Goal: Information Seeking & Learning: Learn about a topic

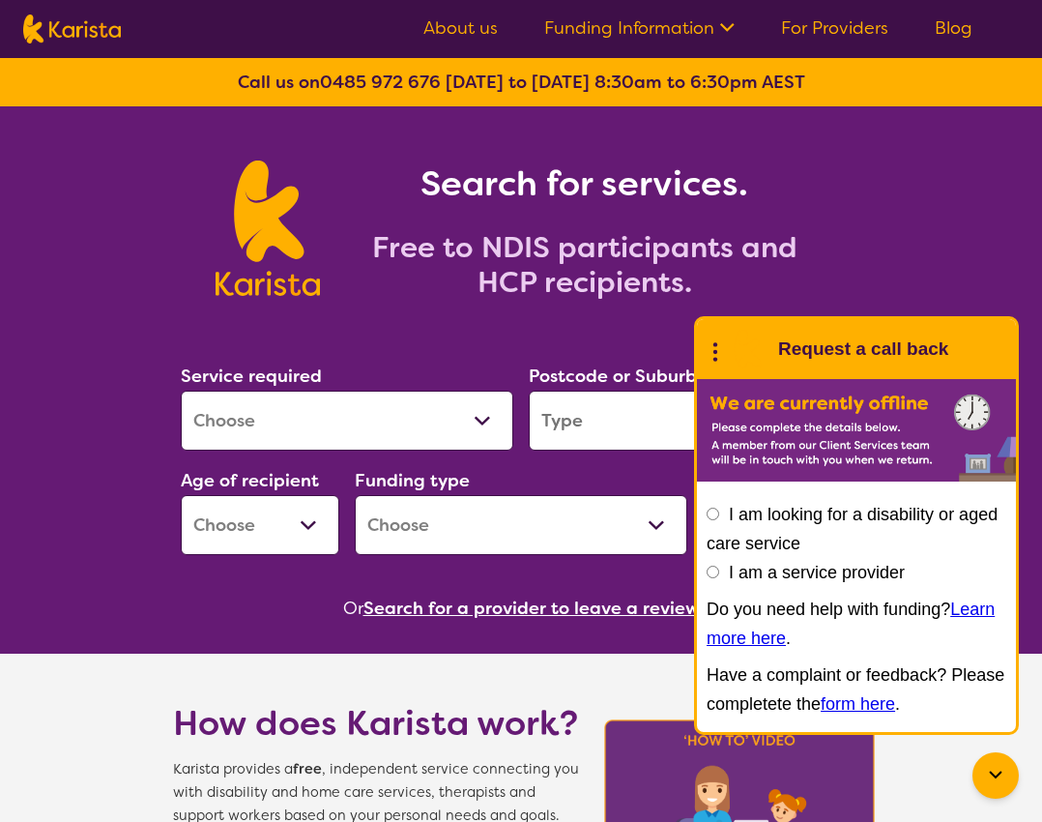
click at [181, 390] on select "Allied Health Assistant Assessment ([MEDICAL_DATA] or [MEDICAL_DATA]) Behaviour…" at bounding box center [347, 420] width 332 height 60
click at [702, 352] on div "End Conversation Request a call back" at bounding box center [856, 349] width 319 height 60
click at [710, 359] on icon at bounding box center [715, 349] width 25 height 30
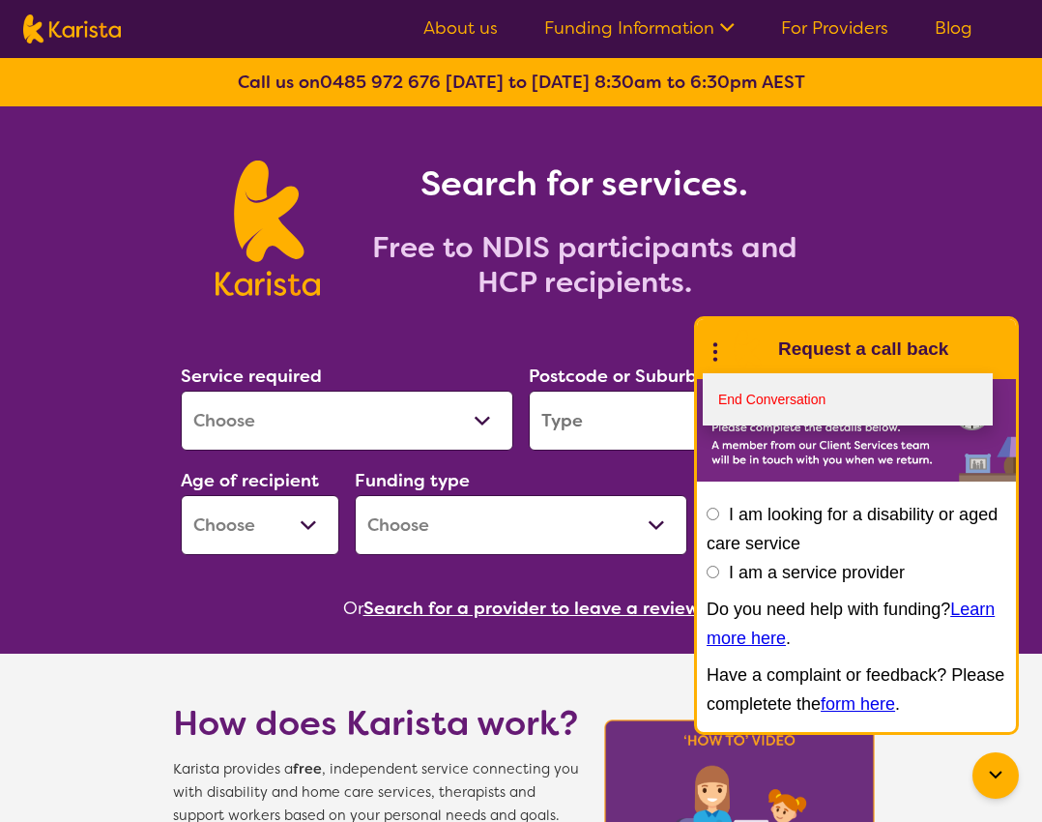
click at [725, 413] on link "End Conversation" at bounding box center [848, 399] width 290 height 52
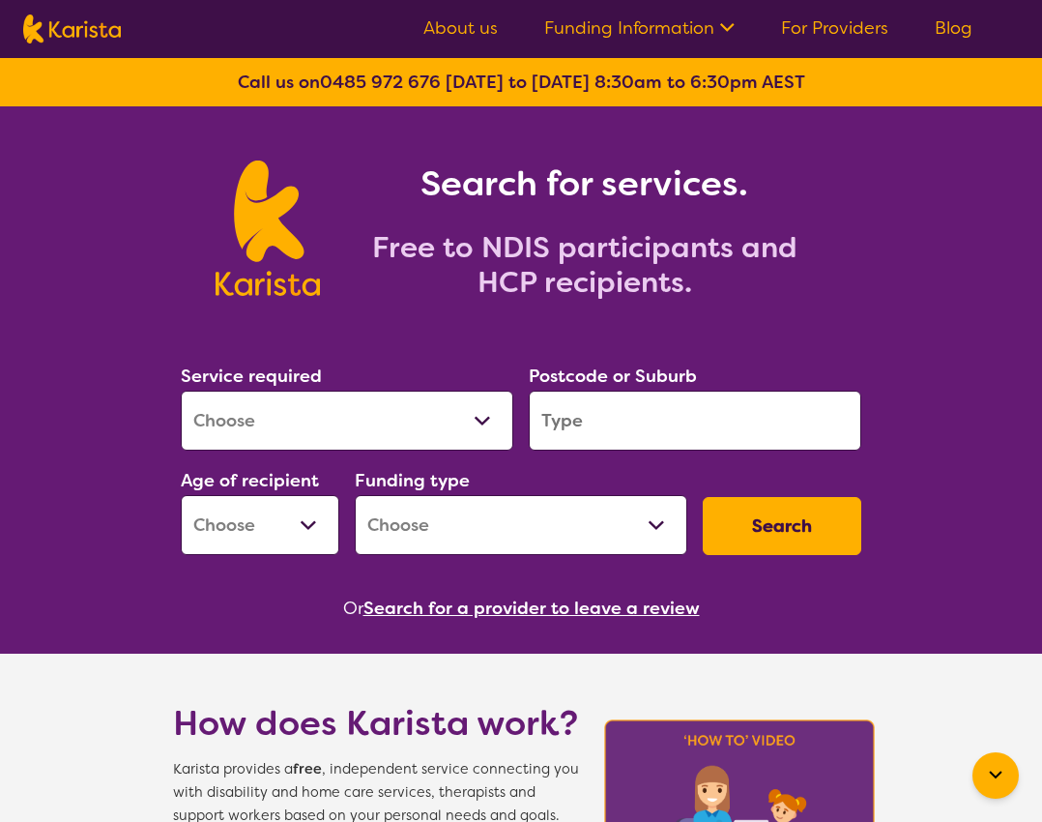
click at [181, 390] on select "Allied Health Assistant Assessment ([MEDICAL_DATA] or [MEDICAL_DATA]) Behaviour…" at bounding box center [347, 420] width 332 height 60
select select "Employment Support"
click option "Employment Support" at bounding box center [0, 0] width 0 height 0
click at [530, 426] on input "search" at bounding box center [695, 420] width 332 height 60
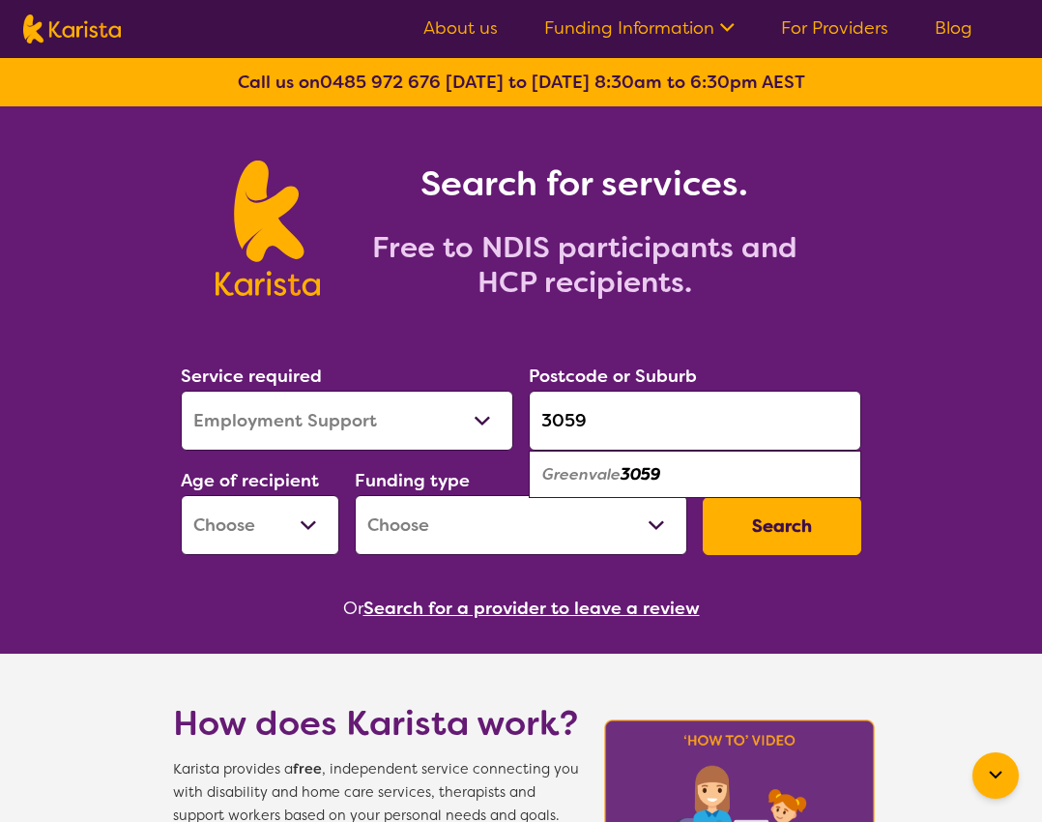
type input "3059"
click at [577, 479] on em "Greenvale" at bounding box center [581, 474] width 78 height 20
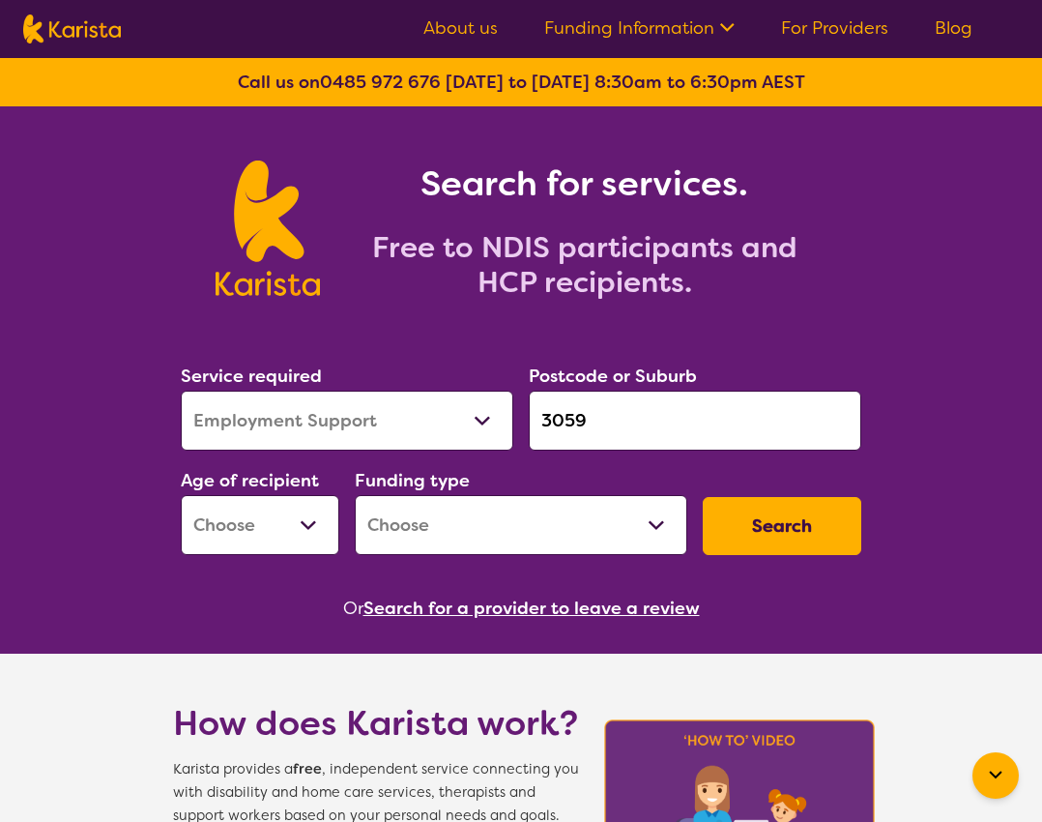
click at [181, 495] on select "Early Childhood - 0 to 9 Child - 10 to 11 Adolescent - 12 to 17 Adult - 18 to 6…" at bounding box center [260, 525] width 159 height 60
select select "AD"
click option "Adult - 18 to 64" at bounding box center [0, 0] width 0 height 0
click at [355, 495] on select "Home Care Package (HCP) National Disability Insurance Scheme (NDIS) I don't know" at bounding box center [521, 525] width 332 height 60
select select "NDIS"
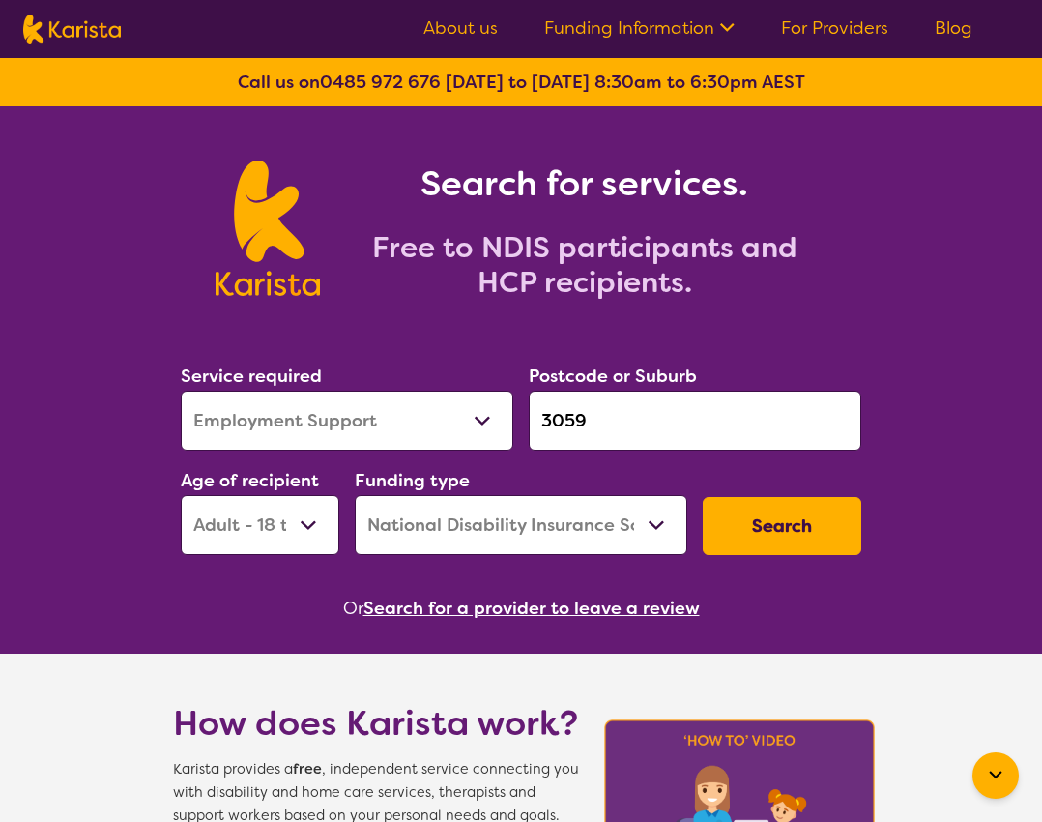
click option "National Disability Insurance Scheme (NDIS)" at bounding box center [0, 0] width 0 height 0
click at [779, 550] on button "Search" at bounding box center [782, 526] width 159 height 58
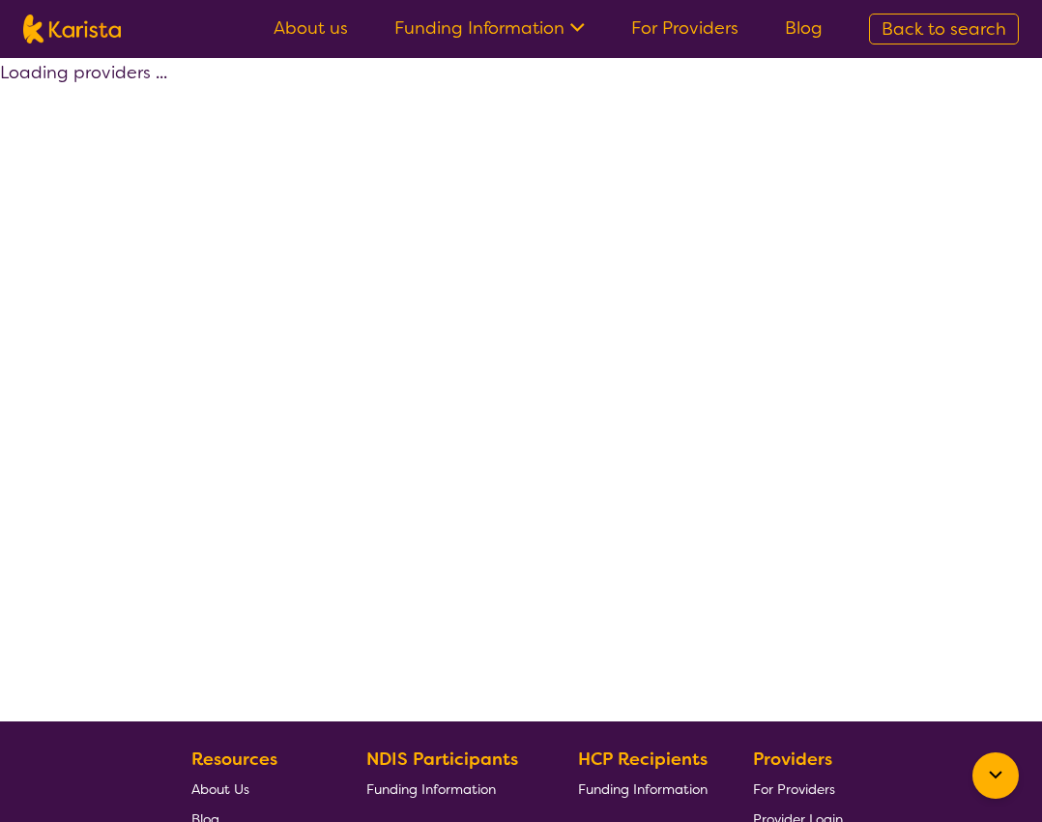
select select "by_score"
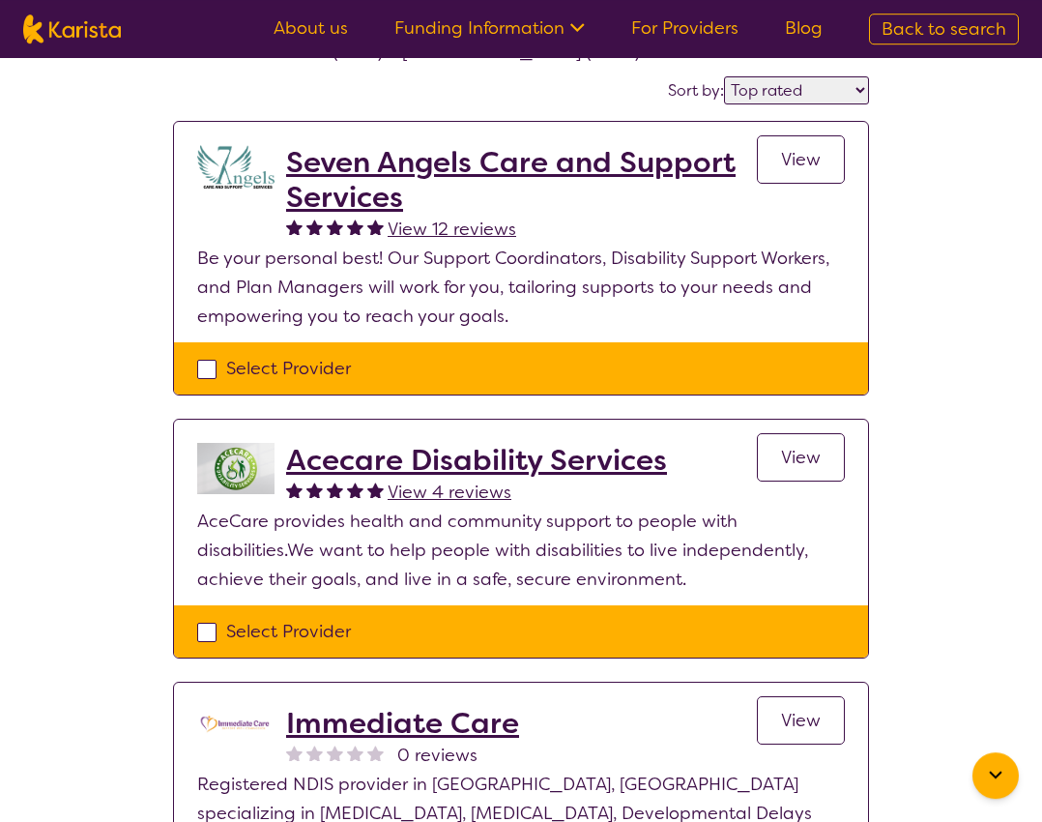
scroll to position [148, 0]
